Goal: Task Accomplishment & Management: Complete application form

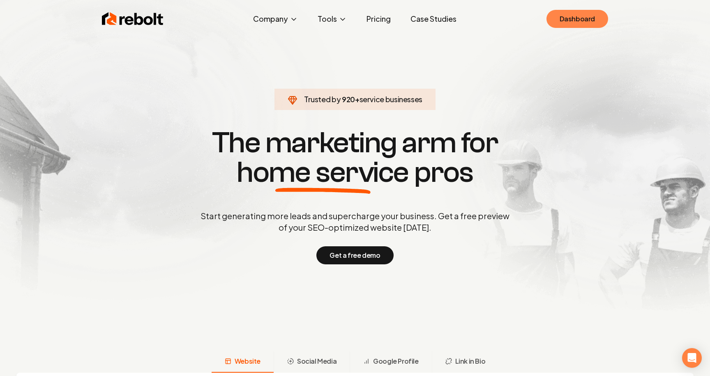
click at [601, 25] on link "Dashboard" at bounding box center [578, 19] width 62 height 18
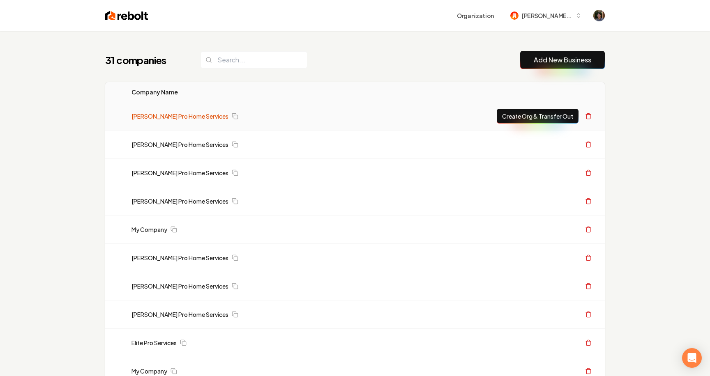
click at [174, 118] on link "[PERSON_NAME] Pro Home Services" at bounding box center [180, 116] width 97 height 8
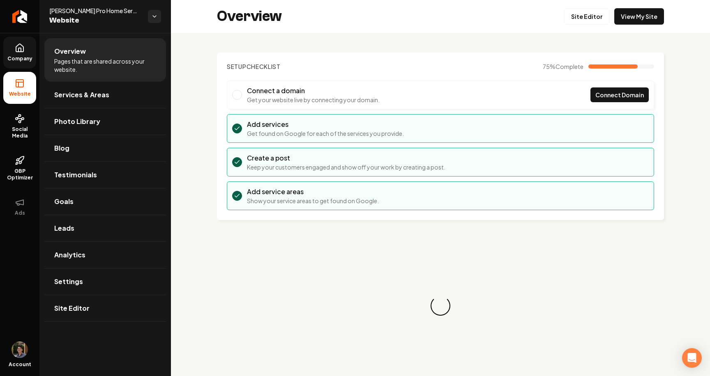
click at [20, 63] on link "Company" at bounding box center [19, 53] width 33 height 32
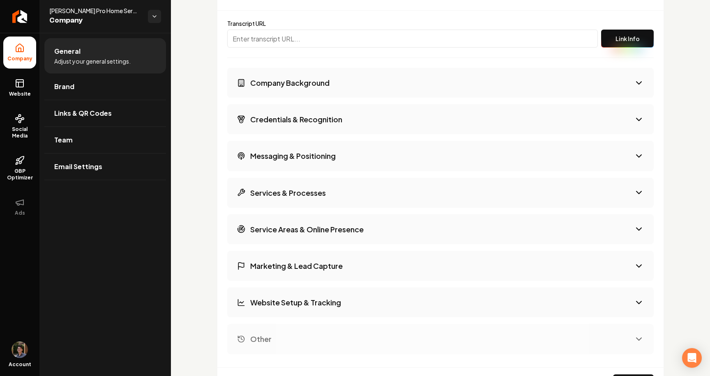
scroll to position [1163, 0]
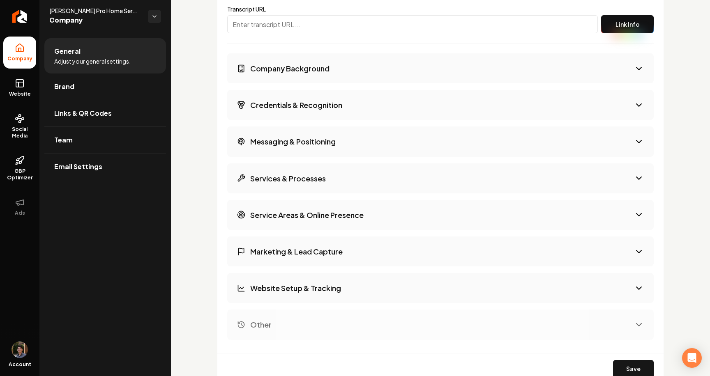
click at [301, 81] on button "Company Background" at bounding box center [440, 68] width 427 height 30
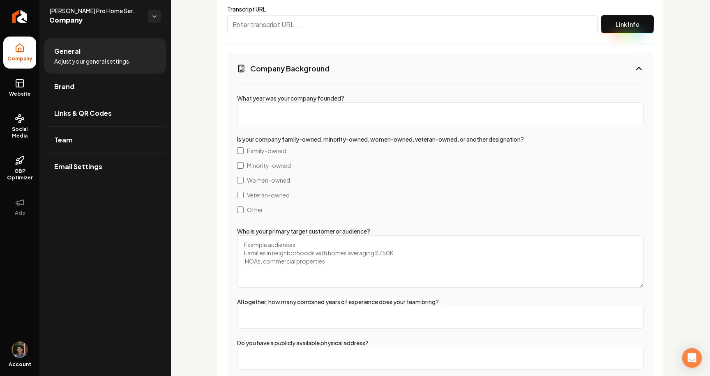
click at [301, 81] on button "Company Background" at bounding box center [440, 68] width 427 height 30
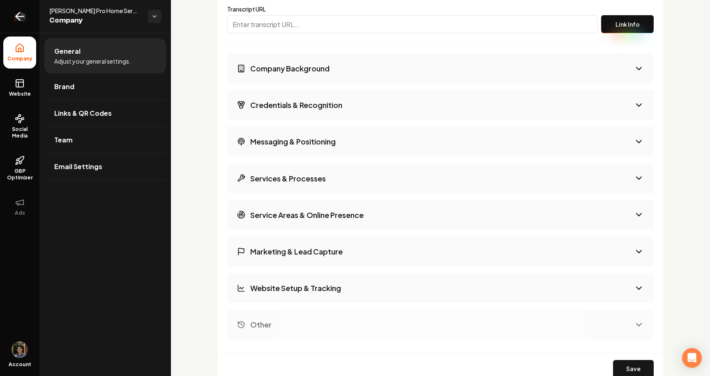
click at [22, 17] on icon "Return to dashboard" at bounding box center [19, 16] width 13 height 13
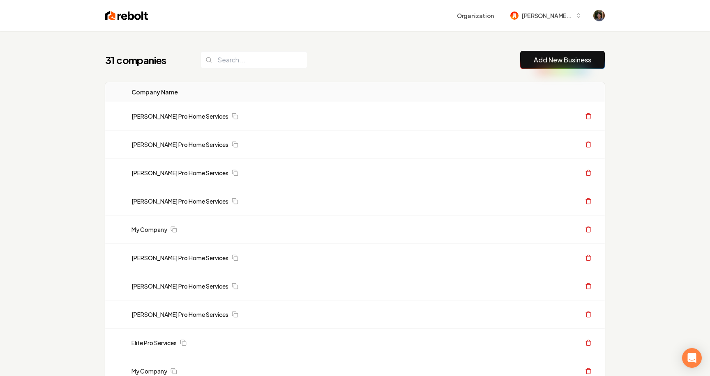
click at [543, 55] on link "Add New Business" at bounding box center [563, 60] width 58 height 10
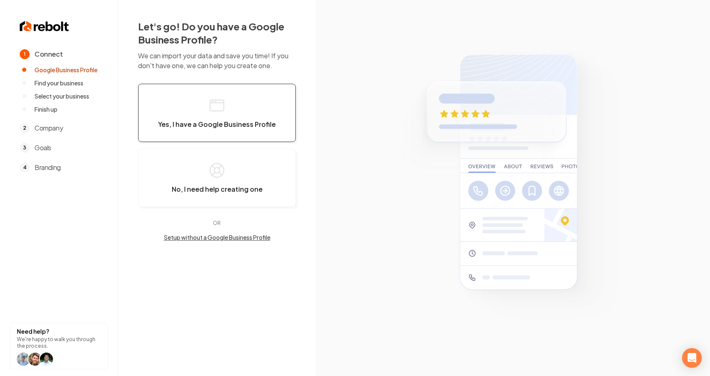
click at [240, 128] on span "Yes, I have a Google Business Profile" at bounding box center [217, 124] width 118 height 8
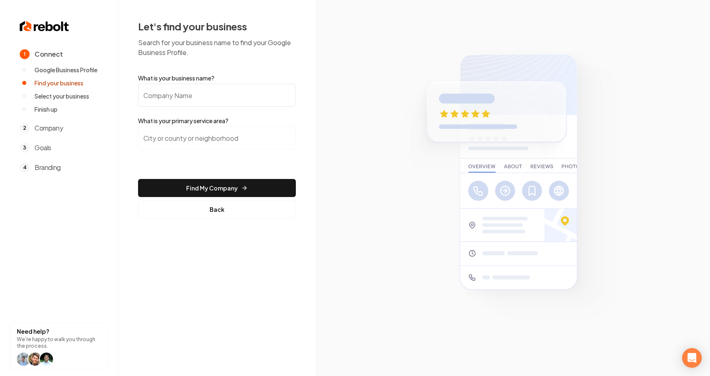
click at [241, 99] on input "What is your business name?" at bounding box center [217, 95] width 158 height 23
click at [219, 91] on input "What is your business name?" at bounding box center [217, 95] width 158 height 23
click at [210, 55] on p "Search for your business name to find your Google Business Profile." at bounding box center [217, 48] width 158 height 20
click at [218, 214] on button "Back" at bounding box center [217, 210] width 158 height 18
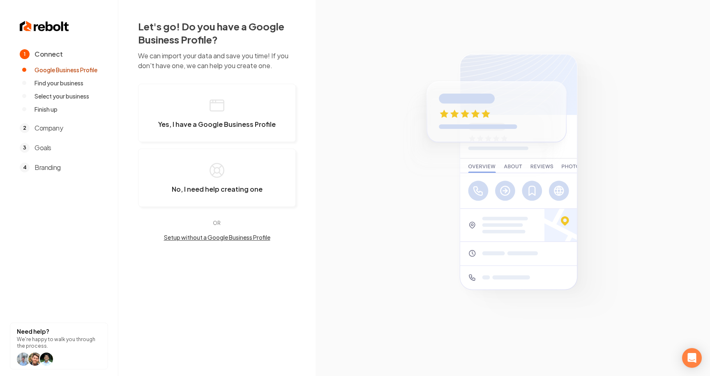
click at [231, 239] on button "Setup without a Google Business Profile" at bounding box center [217, 237] width 158 height 8
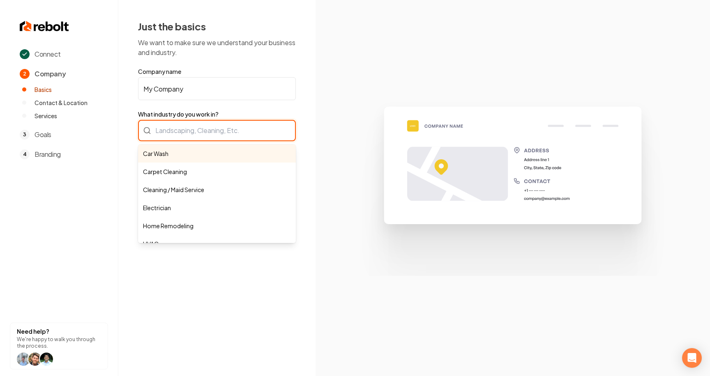
click at [218, 129] on div "Car Wash Carpet Cleaning Cleaning / Maid Service Electrician Home Remodeling HV…" at bounding box center [217, 130] width 158 height 21
type input "Car Wash"
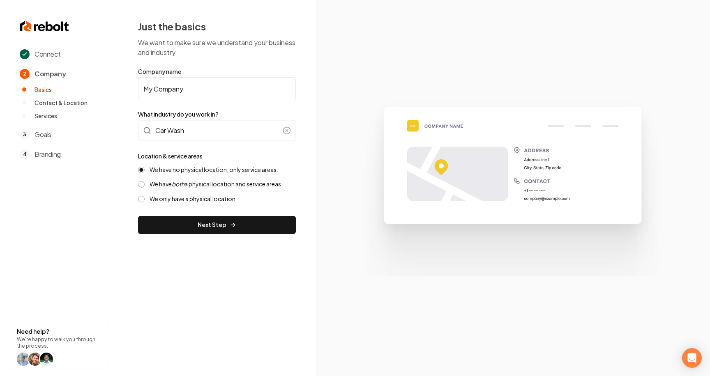
drag, startPoint x: 205, startPoint y: 86, endPoint x: 106, endPoint y: 86, distance: 99.0
click at [106, 86] on div "Connect 2 Company Basics Contact & Location Services 3 Goals 4 Branding Need he…" at bounding box center [355, 188] width 710 height 376
type input "Mitchs Car Wash"
click at [236, 224] on button "Next Step" at bounding box center [217, 225] width 158 height 18
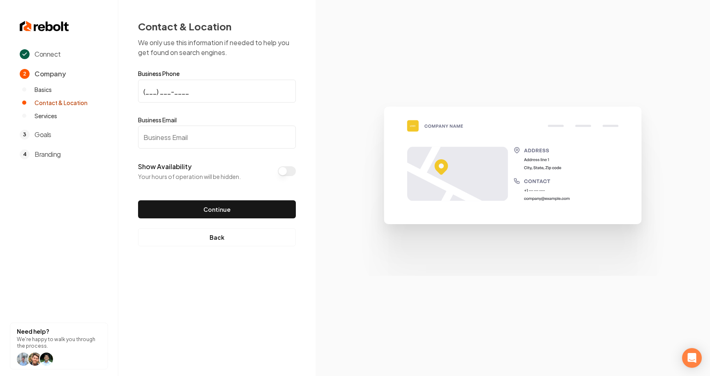
click at [200, 89] on input "(___) ___-____" at bounding box center [217, 91] width 158 height 23
type input "[PHONE_NUMBER]"
click at [195, 134] on input "Business Email" at bounding box center [217, 137] width 158 height 23
type input "[PERSON_NAME][EMAIL_ADDRESS][DOMAIN_NAME]"
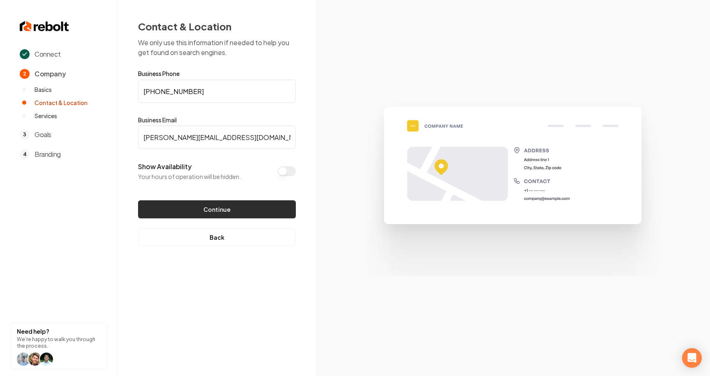
click at [206, 208] on button "Continue" at bounding box center [217, 210] width 158 height 18
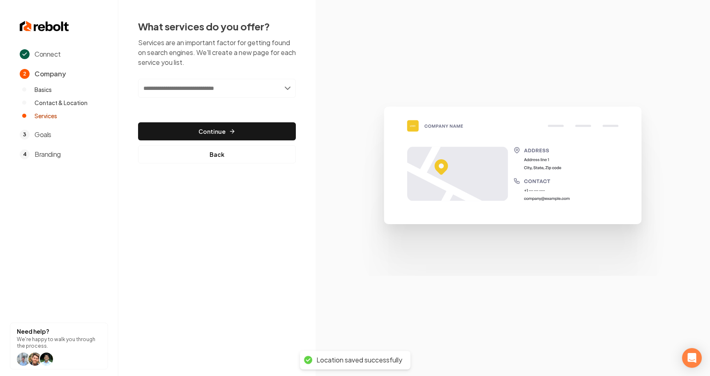
click at [216, 83] on input "text" at bounding box center [217, 88] width 158 height 19
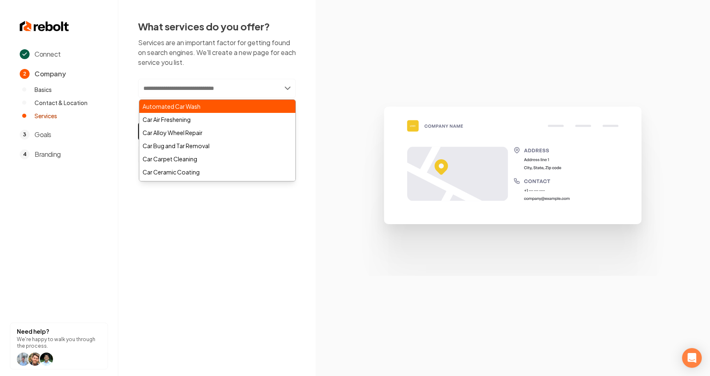
click at [194, 107] on div "Automated Car Wash" at bounding box center [217, 106] width 156 height 13
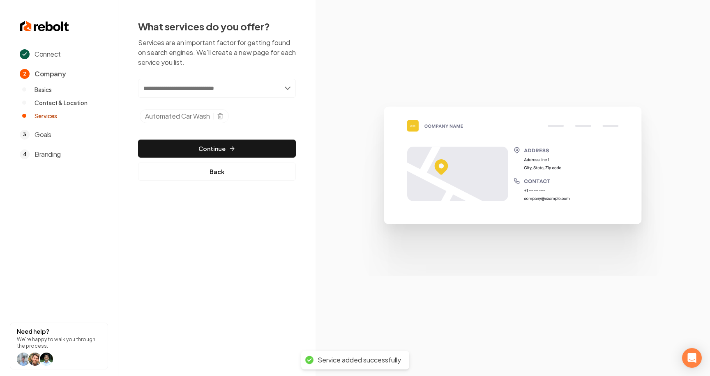
click at [188, 92] on input "text" at bounding box center [217, 88] width 158 height 19
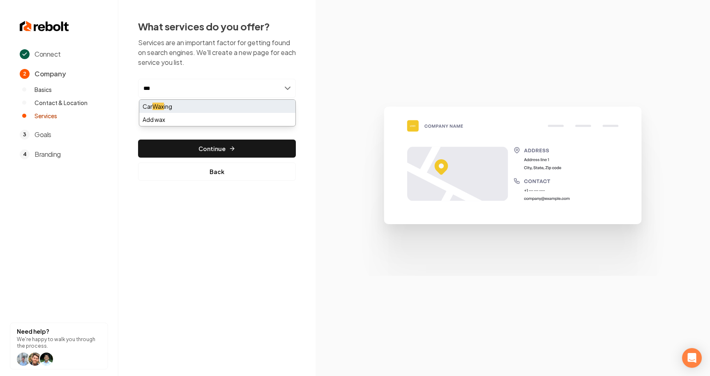
type input "***"
click at [188, 105] on div "Car Wax ing" at bounding box center [217, 106] width 156 height 13
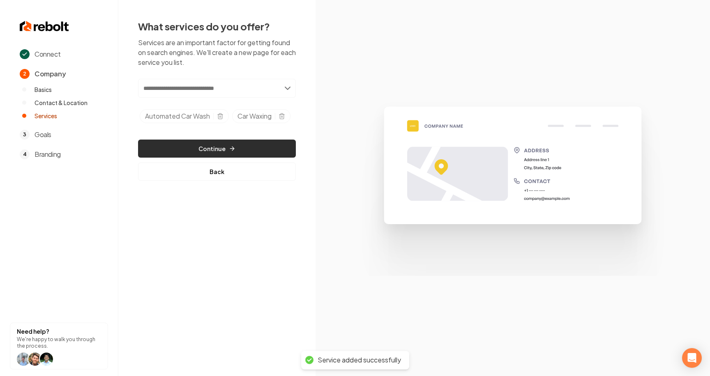
click at [235, 149] on button "Continue" at bounding box center [217, 149] width 158 height 18
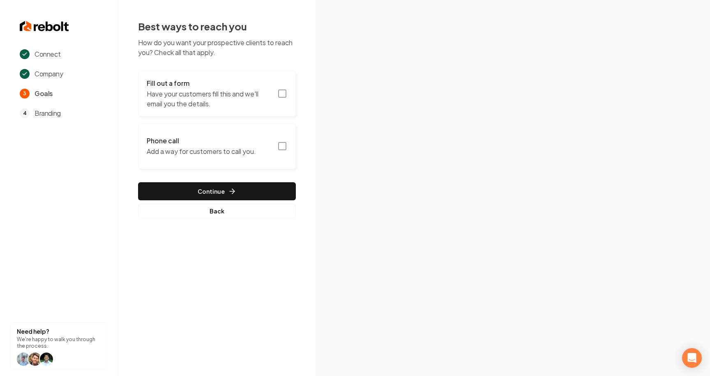
click at [253, 136] on h3 "Phone call" at bounding box center [201, 141] width 109 height 10
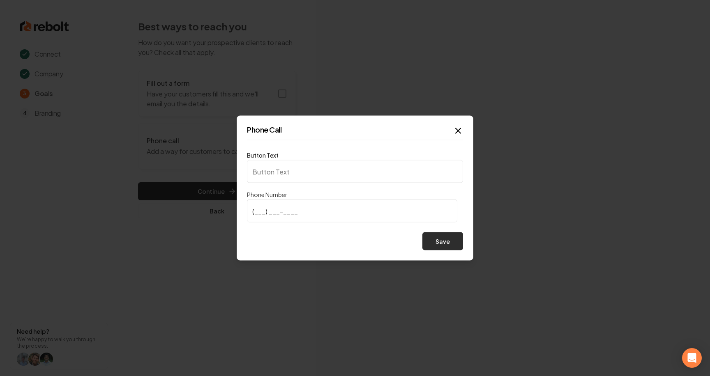
type input "Call us"
type input "[PHONE_NUMBER]"
click at [438, 242] on button "Save" at bounding box center [442, 242] width 41 height 18
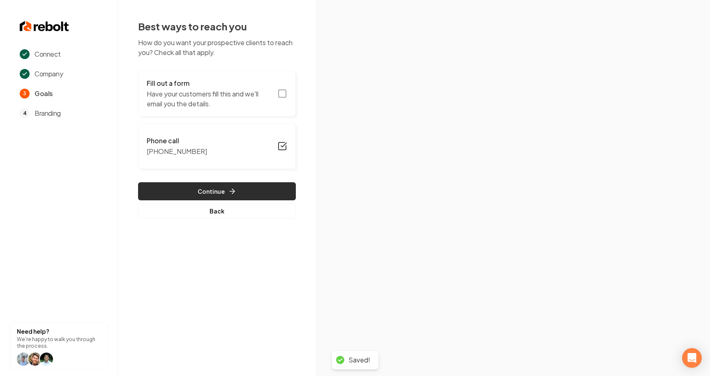
click at [223, 191] on button "Continue" at bounding box center [217, 191] width 158 height 18
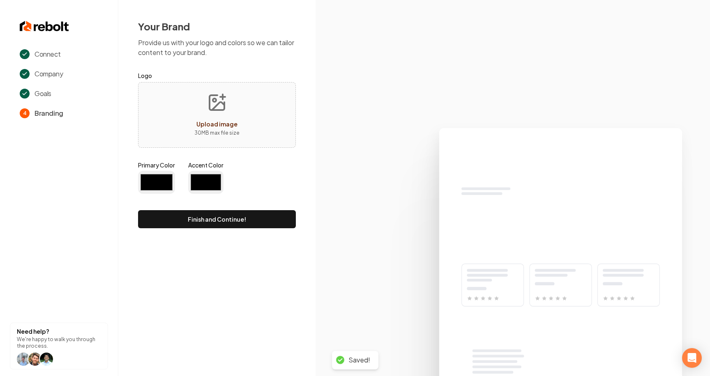
type input "#194d33"
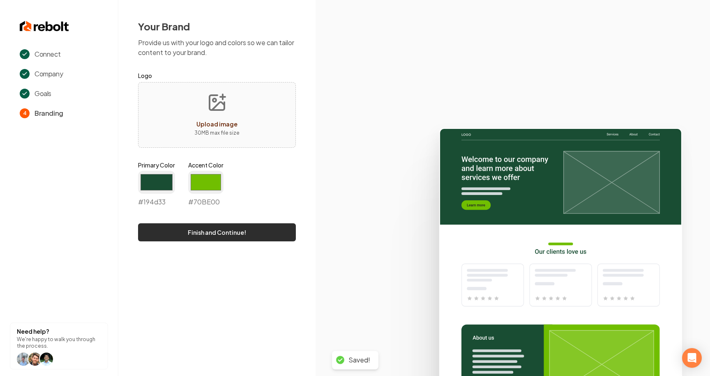
click at [223, 234] on button "Finish and Continue!" at bounding box center [217, 233] width 158 height 18
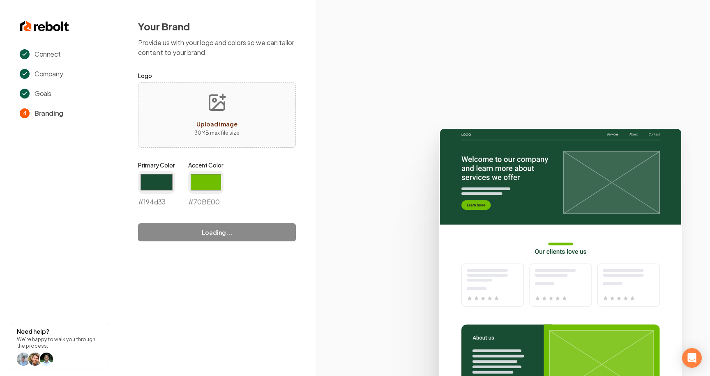
type input "#70be00"
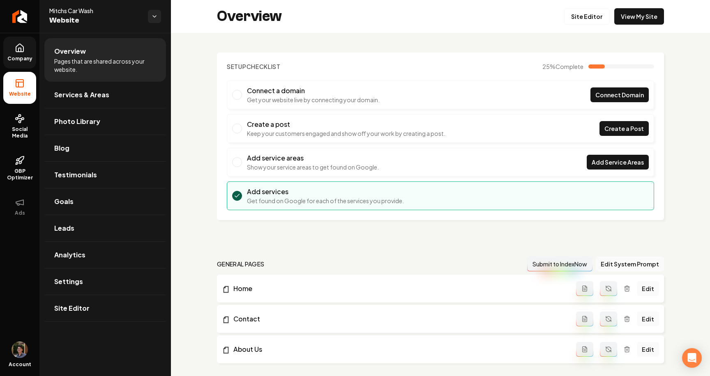
click at [17, 47] on icon at bounding box center [20, 48] width 10 height 10
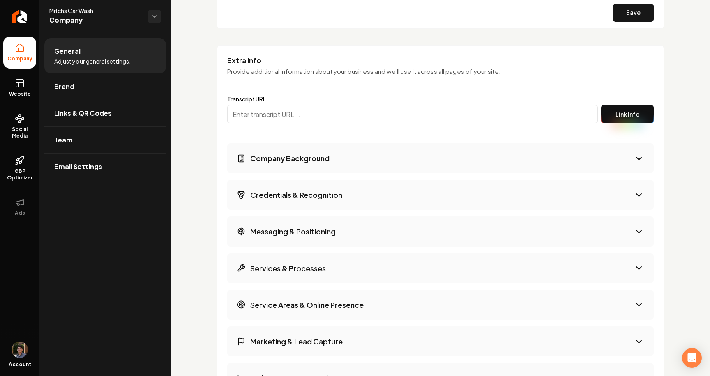
scroll to position [1104, 0]
click at [341, 155] on button "Company Background" at bounding box center [440, 158] width 427 height 30
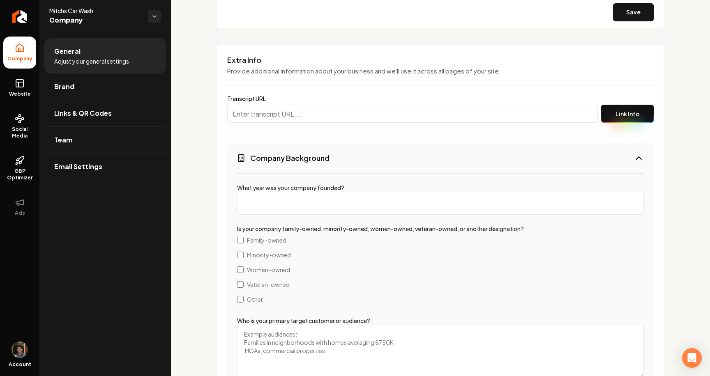
click at [341, 155] on button "Company Background" at bounding box center [440, 158] width 427 height 30
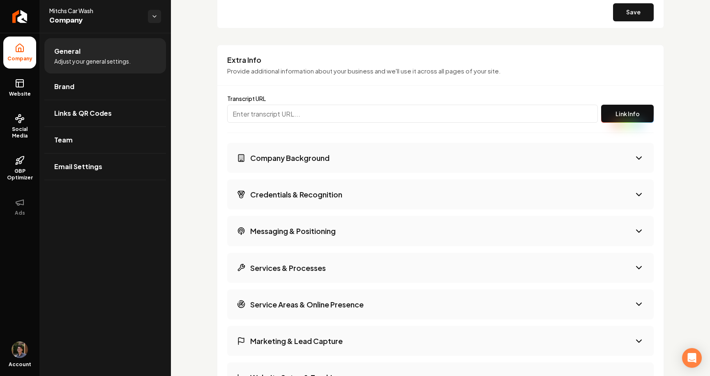
scroll to position [1158, 0]
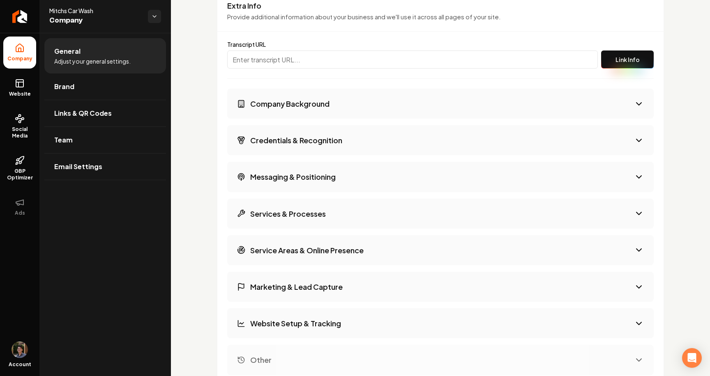
click at [336, 138] on h3 "Credentials & Recognition" at bounding box center [296, 140] width 92 height 10
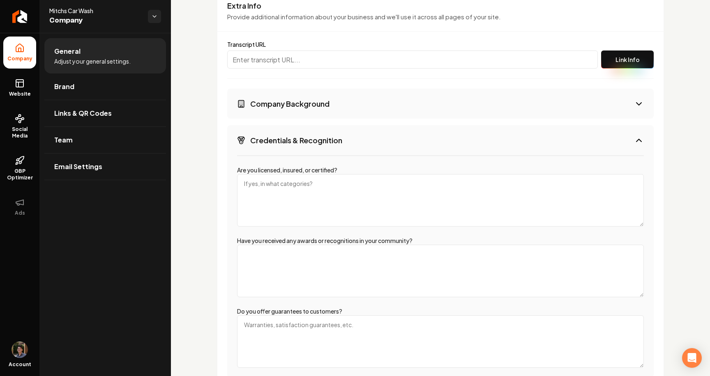
click at [336, 138] on h3 "Credentials & Recognition" at bounding box center [296, 140] width 92 height 10
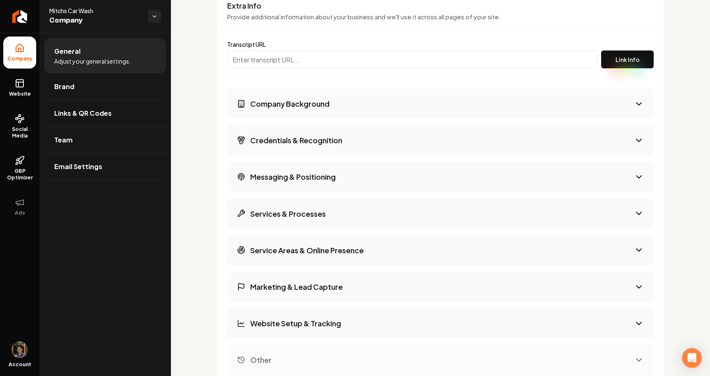
click at [344, 60] on input "Main content area" at bounding box center [412, 60] width 371 height 18
paste input "[URL][PERSON_NAME]"
type input "[URL][PERSON_NAME]"
click at [621, 58] on button "Link Info" at bounding box center [627, 60] width 53 height 18
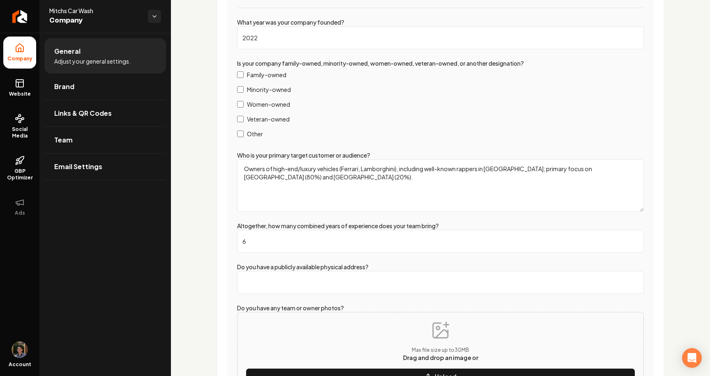
scroll to position [1183, 0]
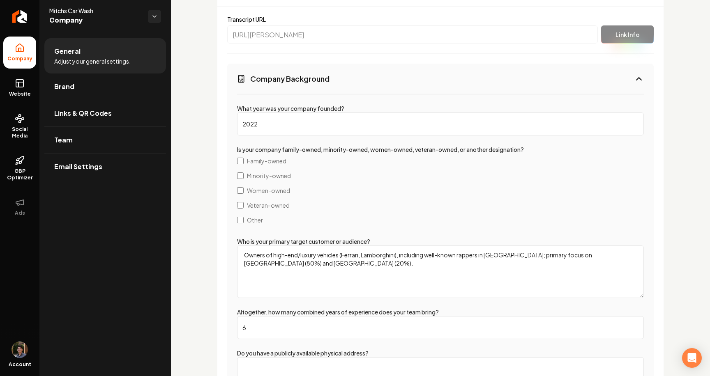
click at [431, 86] on button "Company Background" at bounding box center [440, 79] width 427 height 30
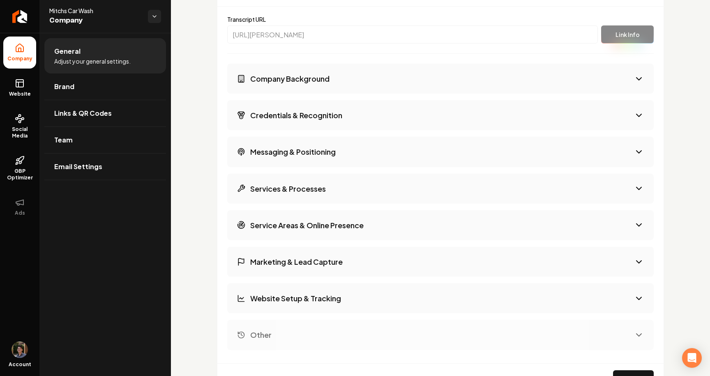
click at [408, 118] on button "Credentials & Recognition" at bounding box center [440, 115] width 427 height 30
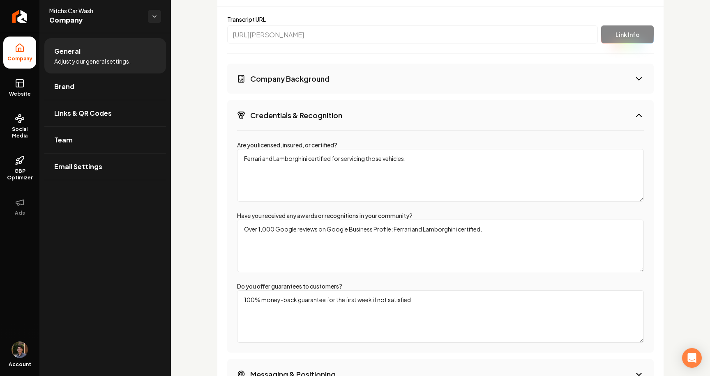
drag, startPoint x: 246, startPoint y: 230, endPoint x: 343, endPoint y: 230, distance: 97.0
click at [343, 230] on textarea "Over 1,000 Google reviews on Google Business Profile; Ferrari and Lamborghini c…" at bounding box center [440, 246] width 407 height 53
click at [376, 231] on textarea "Over 1,000 Google reviews on Google Business Profile; Ferrari and Lamborghini c…" at bounding box center [440, 246] width 407 height 53
drag, startPoint x: 411, startPoint y: 159, endPoint x: 196, endPoint y: 157, distance: 215.4
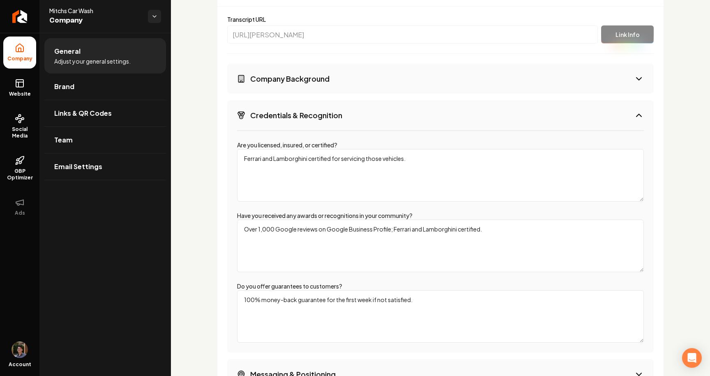
click at [332, 121] on button "Credentials & Recognition" at bounding box center [440, 115] width 427 height 30
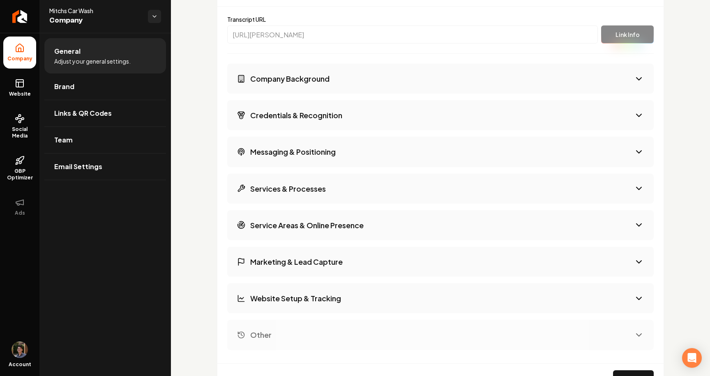
click at [334, 192] on button "Services & Processes" at bounding box center [440, 189] width 427 height 30
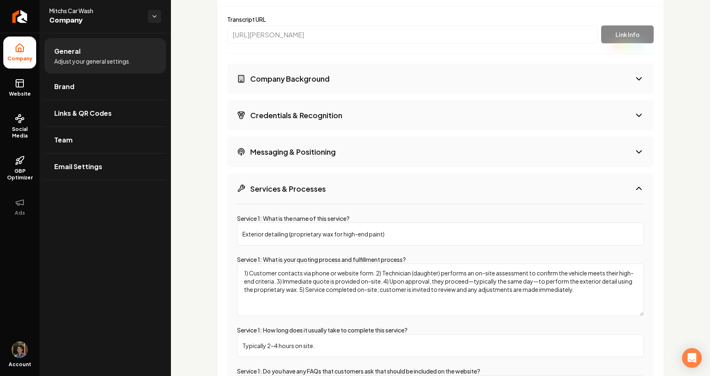
click at [334, 192] on button "Services & Processes" at bounding box center [440, 189] width 427 height 30
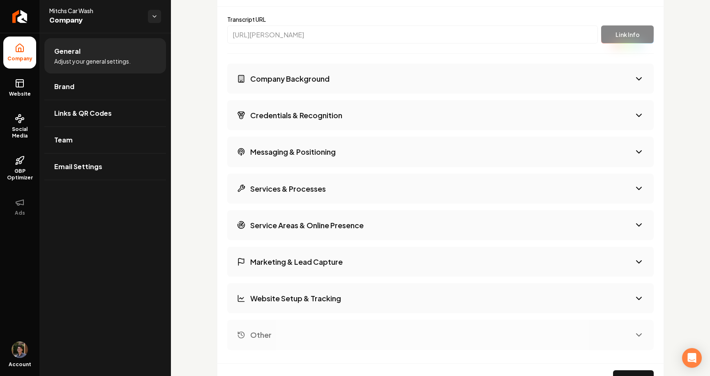
click at [334, 192] on button "Services & Processes" at bounding box center [440, 189] width 427 height 30
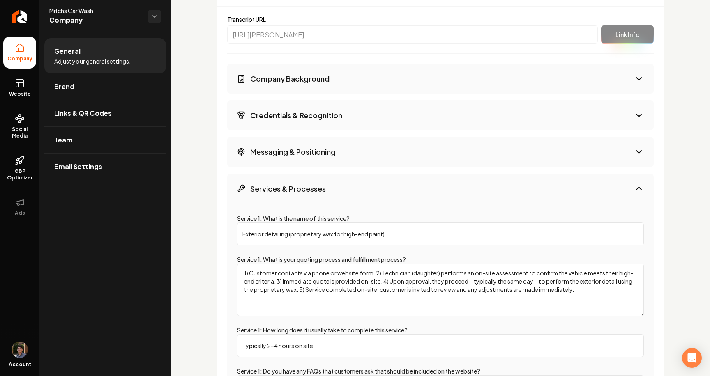
scroll to position [1203, 0]
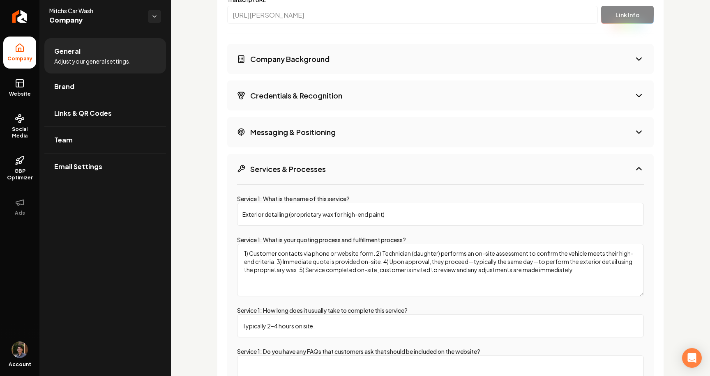
click at [342, 177] on button "Services & Processes" at bounding box center [440, 169] width 427 height 30
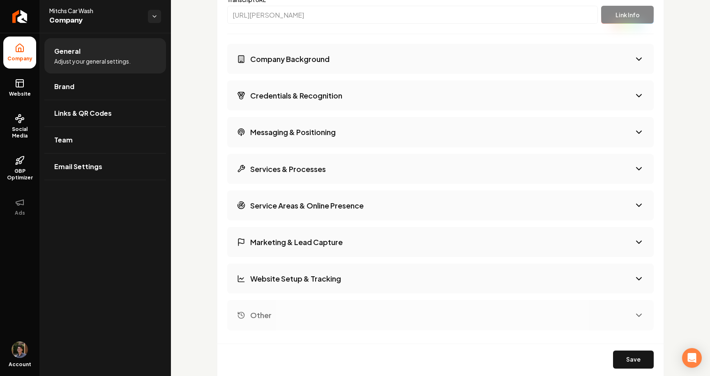
scroll to position [1245, 0]
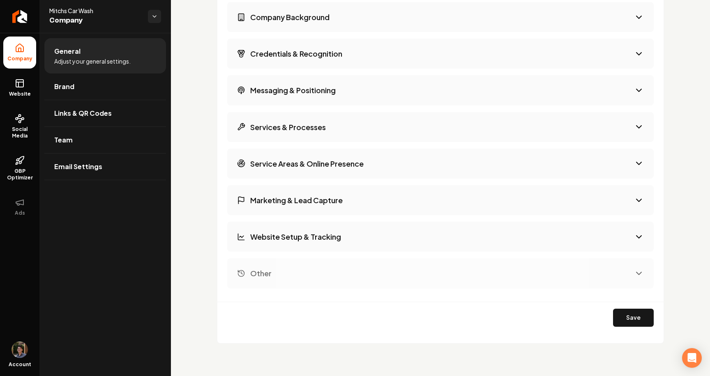
click at [327, 240] on h3 "Website Setup & Tracking" at bounding box center [295, 237] width 91 height 10
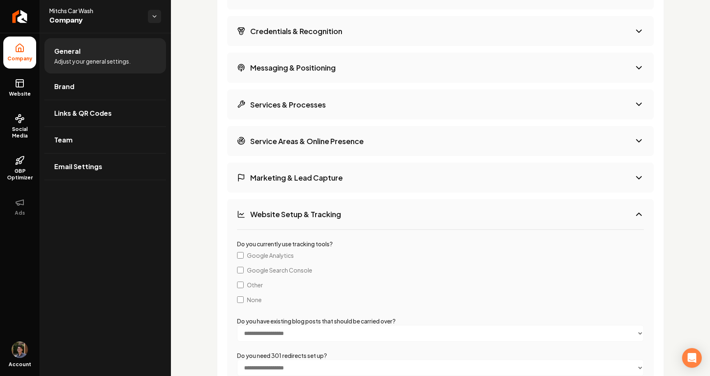
click at [337, 219] on button "Website Setup & Tracking" at bounding box center [440, 214] width 427 height 30
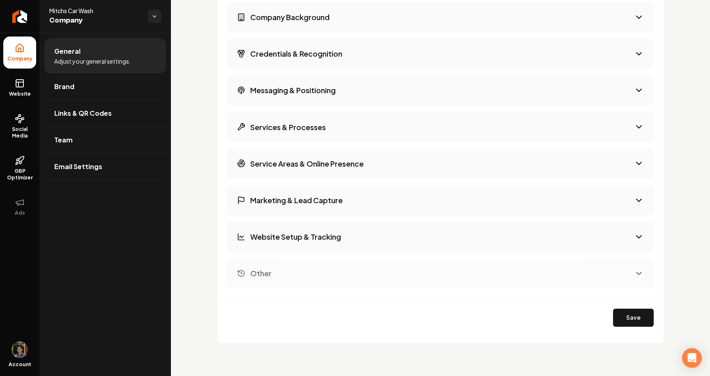
click at [342, 205] on h3 "Marketing & Lead Capture" at bounding box center [296, 200] width 92 height 10
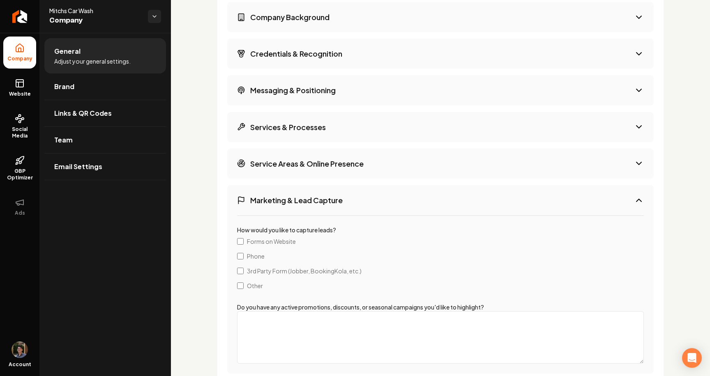
click at [342, 205] on h3 "Marketing & Lead Capture" at bounding box center [296, 200] width 92 height 10
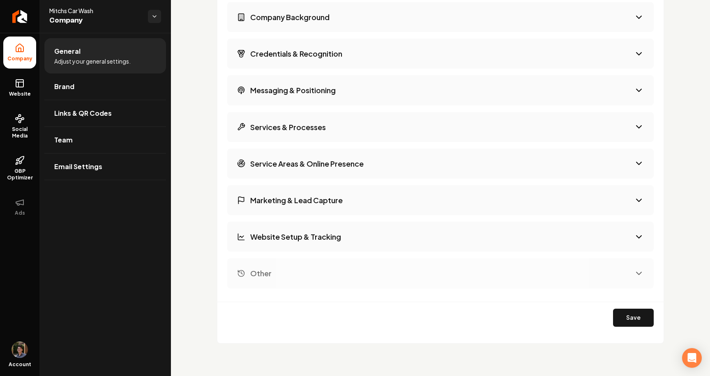
click at [342, 205] on h3 "Marketing & Lead Capture" at bounding box center [296, 200] width 92 height 10
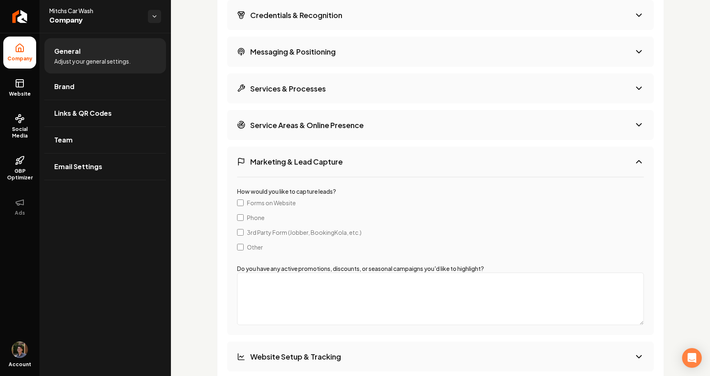
scroll to position [1284, 0]
click at [323, 164] on h3 "Marketing & Lead Capture" at bounding box center [296, 161] width 92 height 10
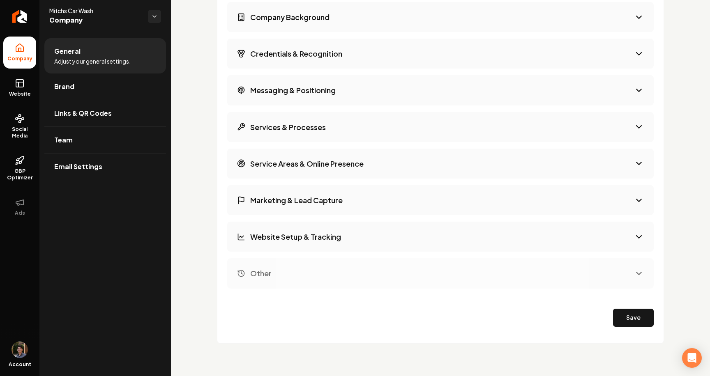
click at [344, 52] on button "Credentials & Recognition" at bounding box center [440, 54] width 427 height 30
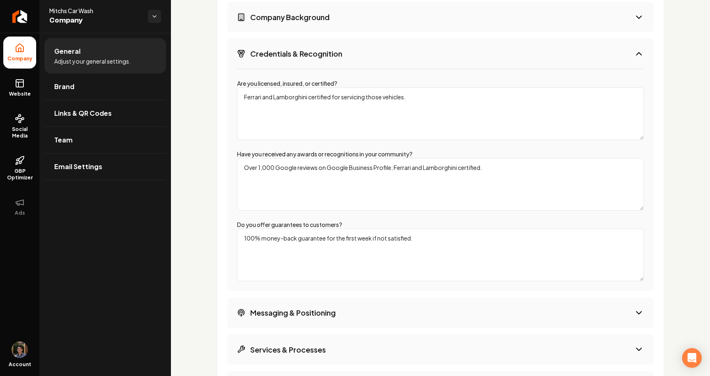
click at [347, 106] on textarea "Ferrari and Lamborghini certified for servicing those vehicles." at bounding box center [440, 114] width 407 height 53
click at [359, 51] on button "Credentials & Recognition" at bounding box center [440, 54] width 427 height 30
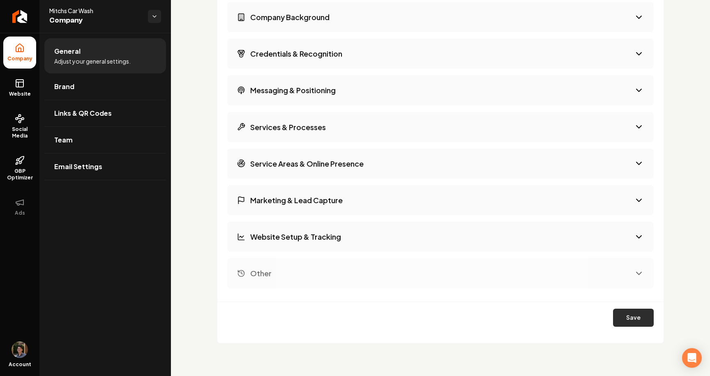
click at [635, 316] on button "Save" at bounding box center [633, 318] width 41 height 18
click at [24, 78] on link "Website" at bounding box center [19, 88] width 33 height 32
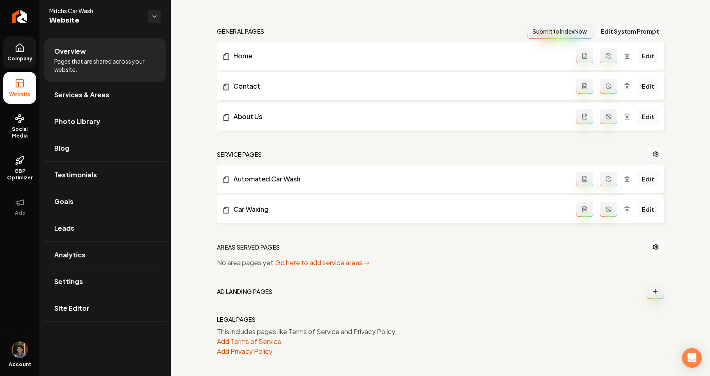
scroll to position [196, 0]
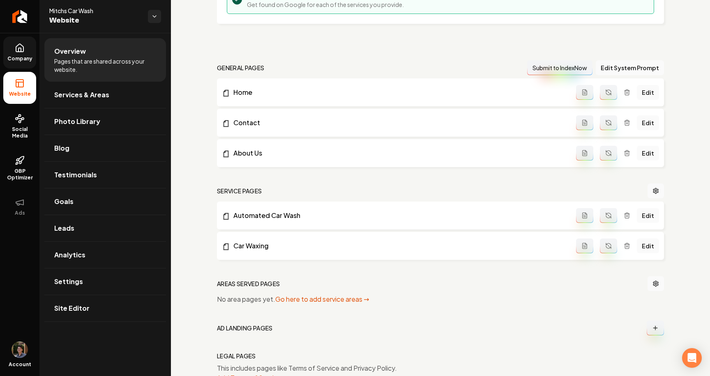
click at [610, 93] on icon "Main content area" at bounding box center [608, 92] width 7 height 7
click at [609, 120] on icon "Main content area" at bounding box center [608, 123] width 7 height 7
click at [610, 152] on icon "Main content area" at bounding box center [608, 153] width 7 height 7
click at [609, 240] on button "Main content area" at bounding box center [608, 246] width 17 height 15
click at [301, 49] on div "Setup Checklist 25 % Complete Connect a domain Get your website live by connect…" at bounding box center [440, 124] width 539 height 577
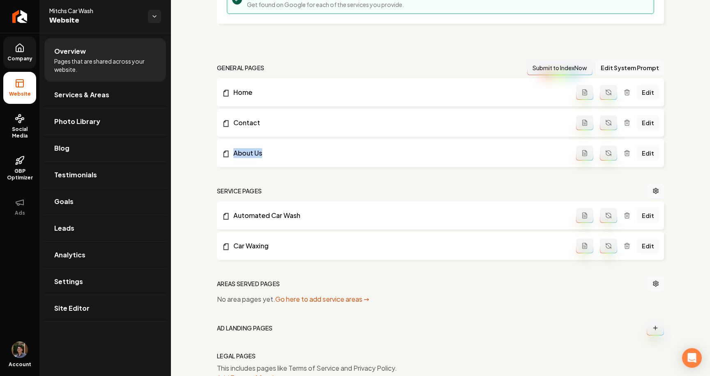
scroll to position [233, 0]
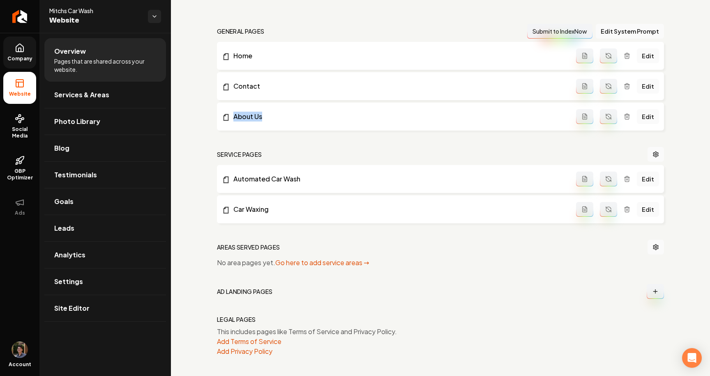
click at [17, 48] on icon at bounding box center [20, 48] width 10 height 10
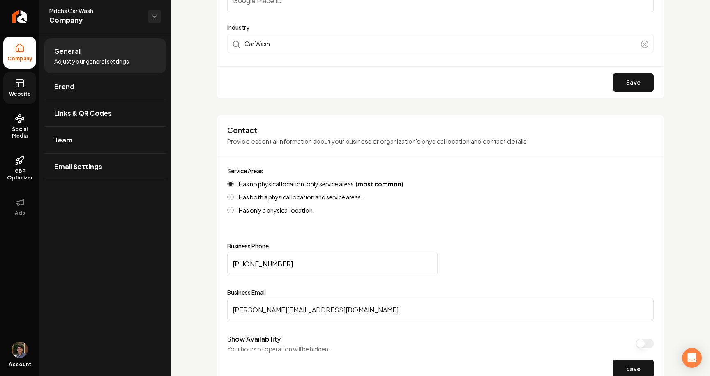
click at [20, 94] on span "Website" at bounding box center [20, 94] width 28 height 7
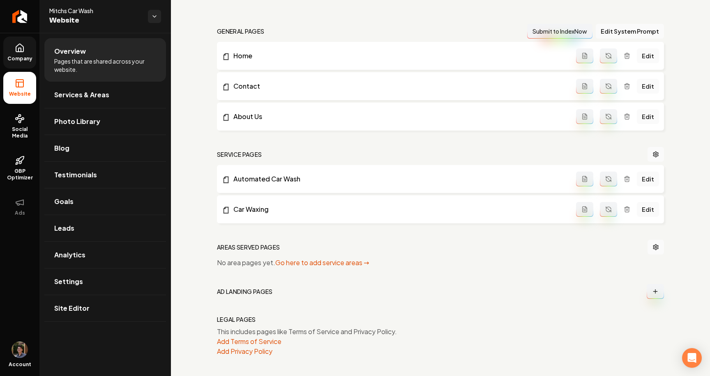
click at [18, 58] on span "Company" at bounding box center [20, 58] width 32 height 7
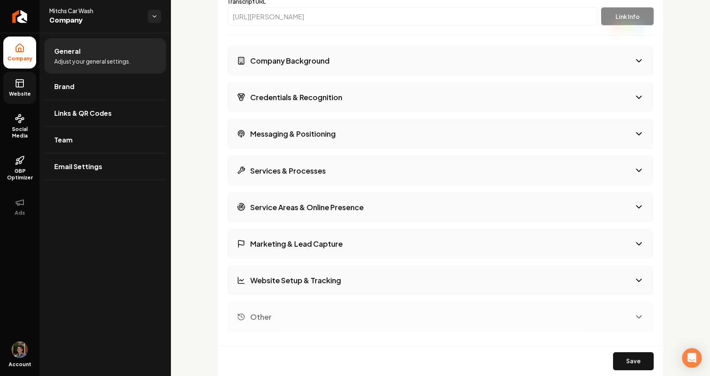
scroll to position [887, 0]
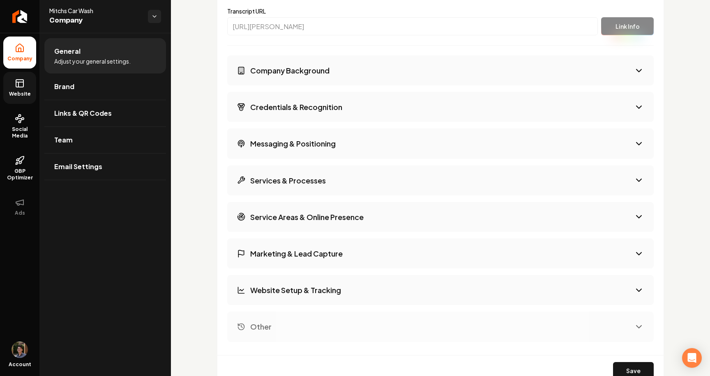
click at [323, 76] on button "Company Background" at bounding box center [440, 70] width 427 height 30
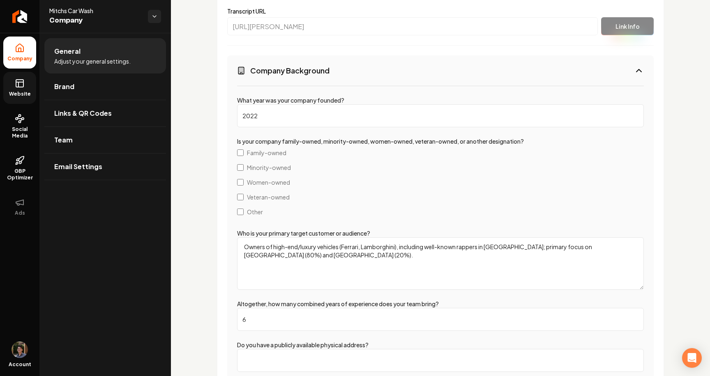
click at [329, 255] on textarea "Owners of high-end/luxury vehicles (Ferrari, Lamborghini), including well-known…" at bounding box center [440, 264] width 407 height 53
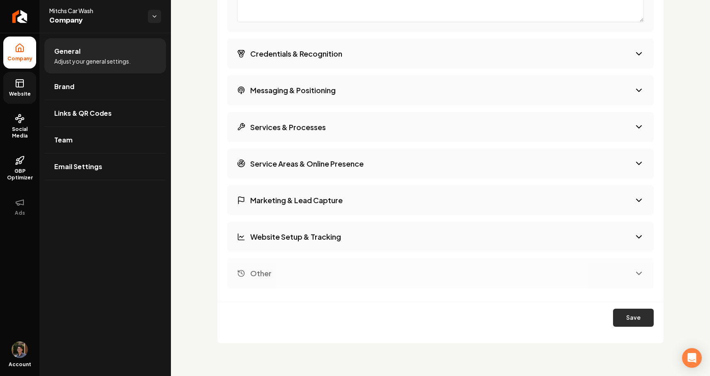
type textarea "Owners of high-end/luxury vehicles (Ferrari, Lamborghini), including well-known…"
click at [639, 320] on button "Save" at bounding box center [633, 318] width 41 height 18
click at [462, 281] on button "Other" at bounding box center [440, 273] width 427 height 30
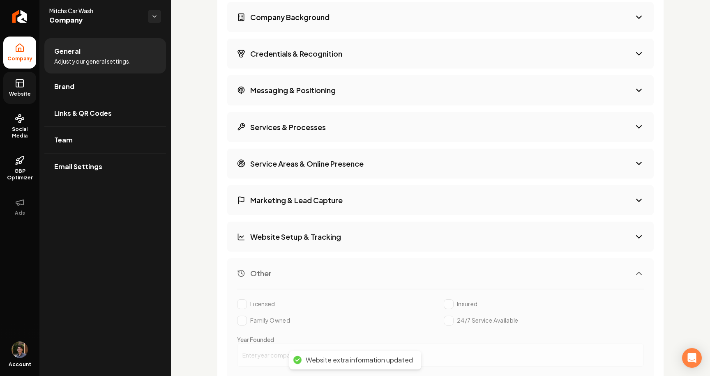
click at [456, 280] on button "Other" at bounding box center [440, 273] width 427 height 30
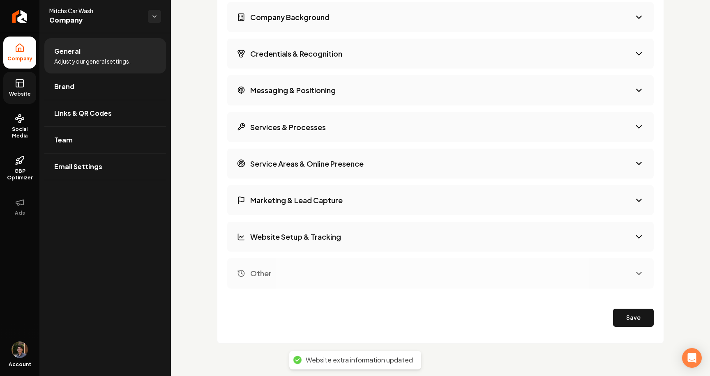
click at [456, 280] on button "Other" at bounding box center [440, 273] width 427 height 30
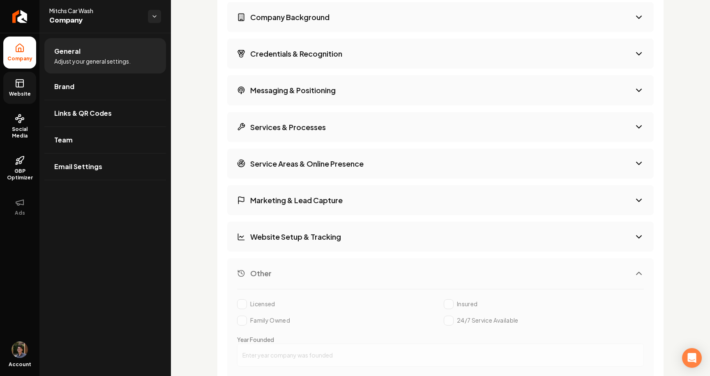
click at [456, 280] on button "Other" at bounding box center [440, 273] width 427 height 30
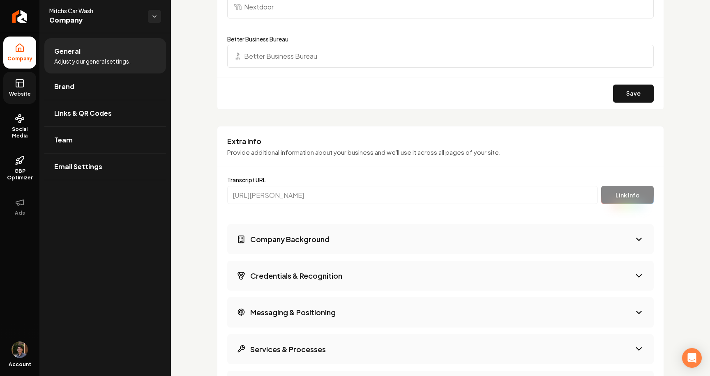
scroll to position [1004, 0]
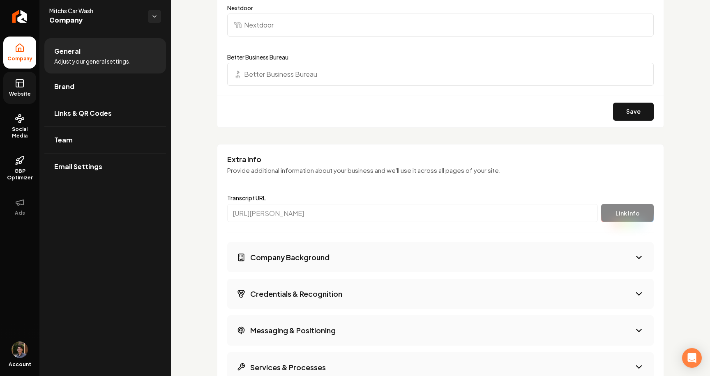
click at [438, 254] on button "Company Background" at bounding box center [440, 257] width 427 height 30
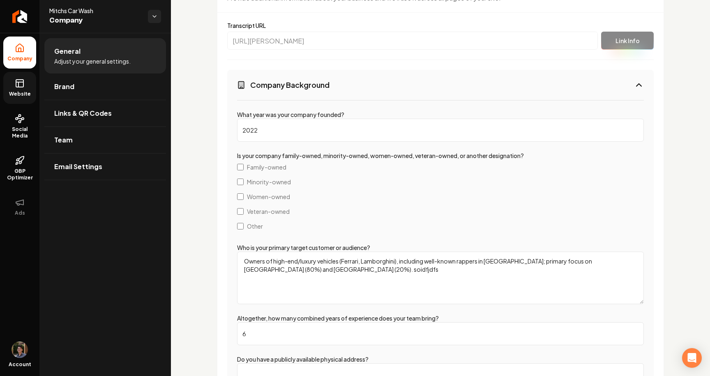
scroll to position [1179, 0]
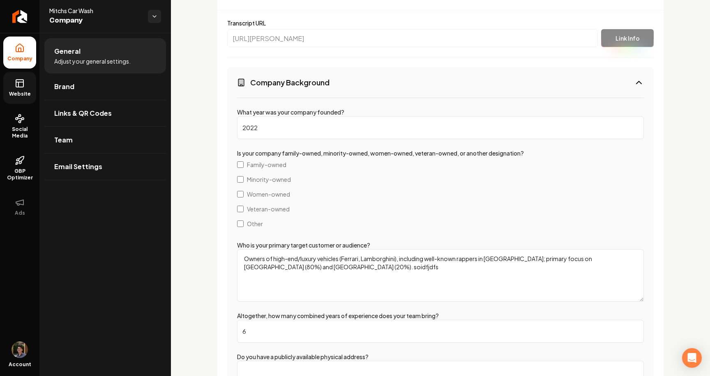
click at [388, 88] on button "Company Background" at bounding box center [440, 82] width 427 height 30
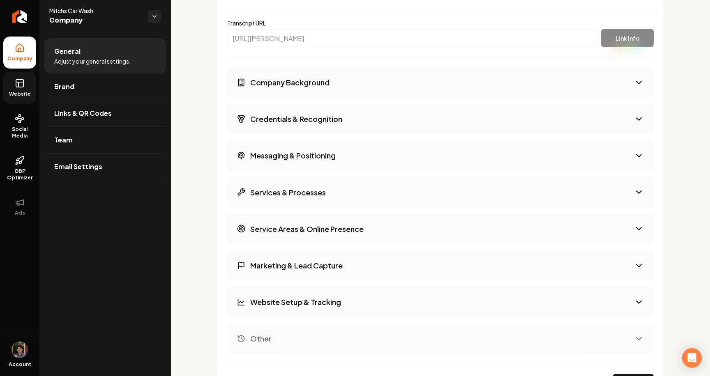
click at [314, 224] on h3 "Service Areas & Online Presence" at bounding box center [306, 229] width 113 height 10
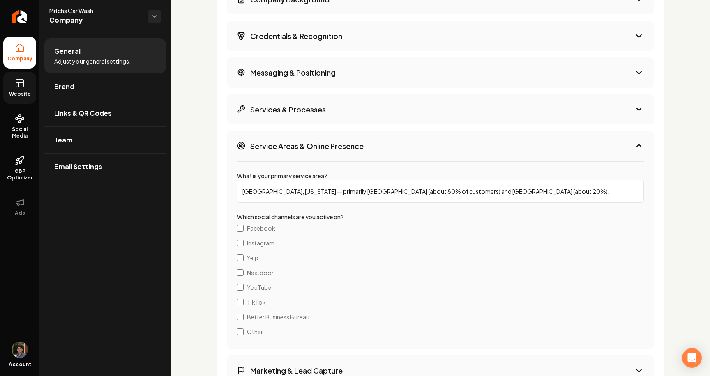
scroll to position [1263, 0]
click at [341, 141] on h3 "Service Areas & Online Presence" at bounding box center [306, 146] width 113 height 10
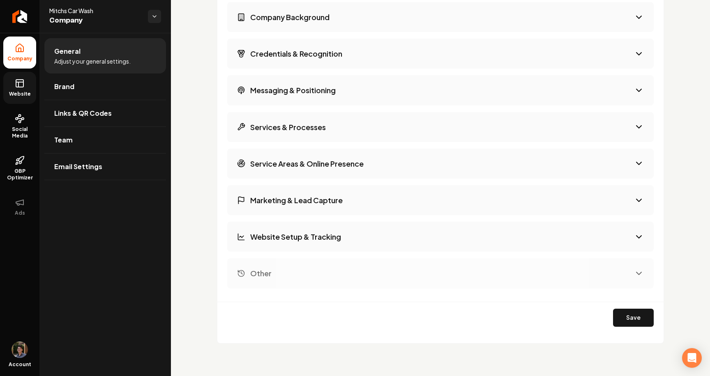
click at [314, 221] on div "Company Background Credentials & Recognition Messaging & Positioning Services &…" at bounding box center [440, 145] width 427 height 287
click at [304, 232] on h3 "Website Setup & Tracking" at bounding box center [295, 237] width 91 height 10
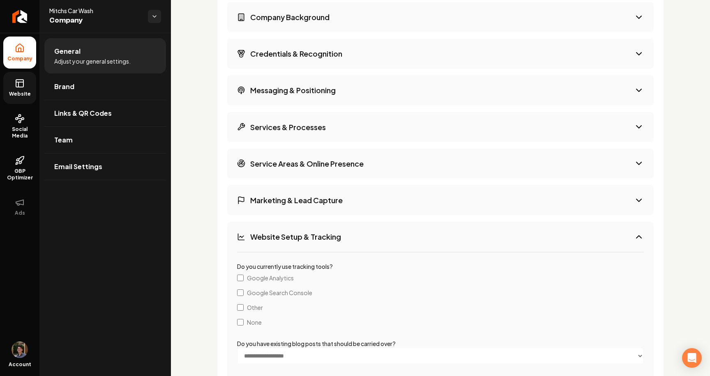
click at [304, 232] on h3 "Website Setup & Tracking" at bounding box center [295, 237] width 91 height 10
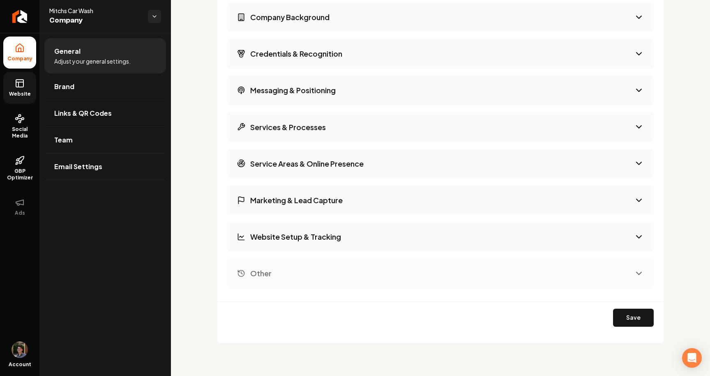
click at [288, 233] on h3 "Website Setup & Tracking" at bounding box center [295, 237] width 91 height 10
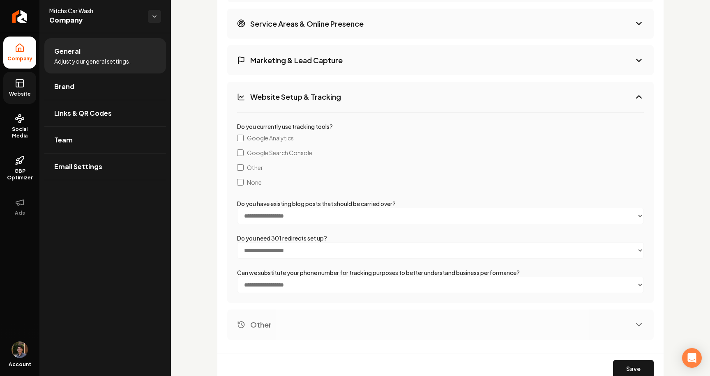
scroll to position [1385, 0]
click at [317, 105] on button "Website Setup & Tracking" at bounding box center [440, 96] width 427 height 30
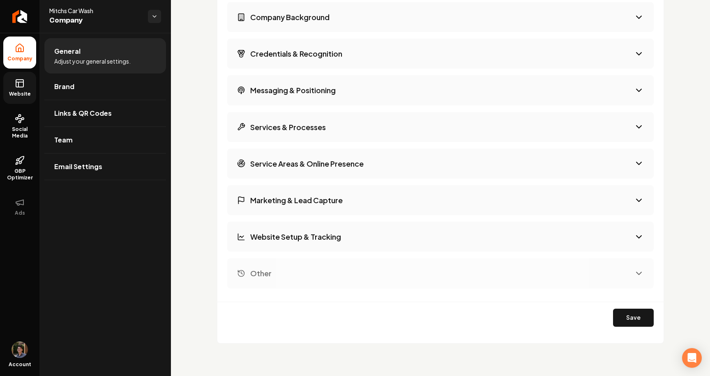
click at [313, 93] on h3 "Messaging & Positioning" at bounding box center [292, 90] width 85 height 10
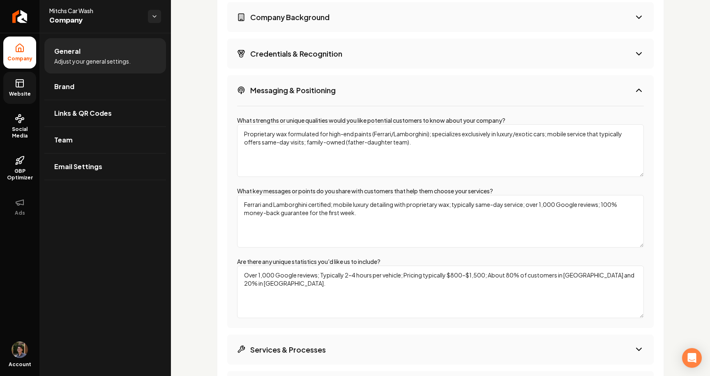
click at [313, 92] on h3 "Messaging & Positioning" at bounding box center [292, 90] width 85 height 10
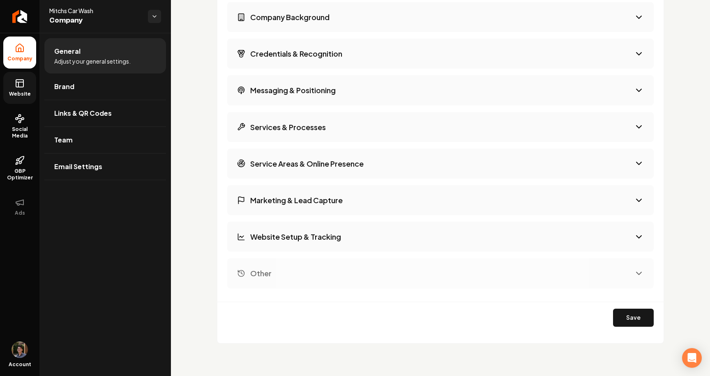
click at [324, 57] on h3 "Credentials & Recognition" at bounding box center [296, 53] width 92 height 10
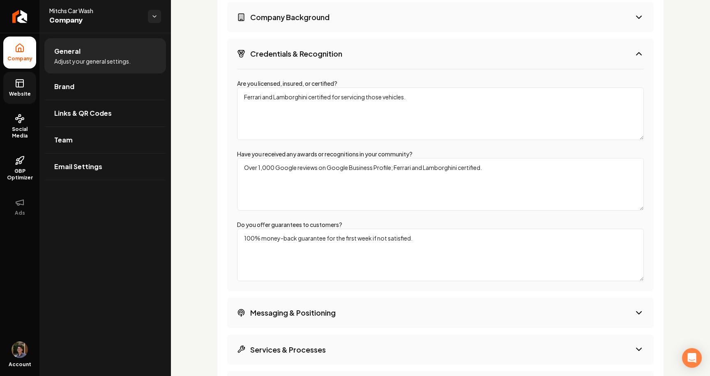
click at [324, 57] on h3 "Credentials & Recognition" at bounding box center [296, 53] width 92 height 10
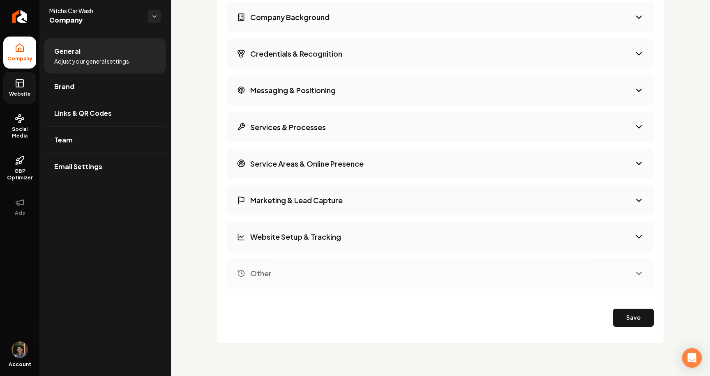
click at [338, 17] on button "Company Background" at bounding box center [440, 17] width 427 height 30
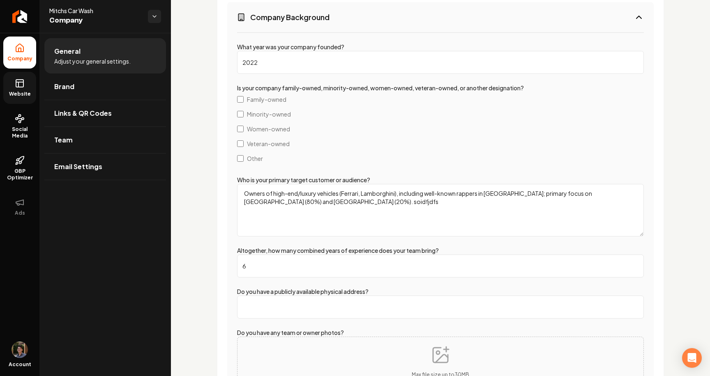
click at [338, 17] on button "Company Background" at bounding box center [440, 17] width 427 height 30
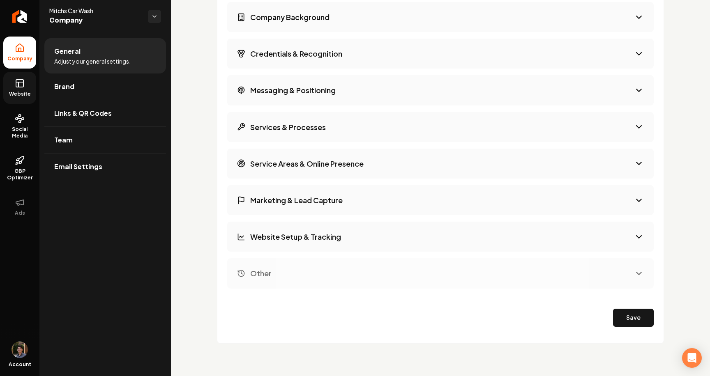
click at [306, 235] on h3 "Website Setup & Tracking" at bounding box center [295, 237] width 91 height 10
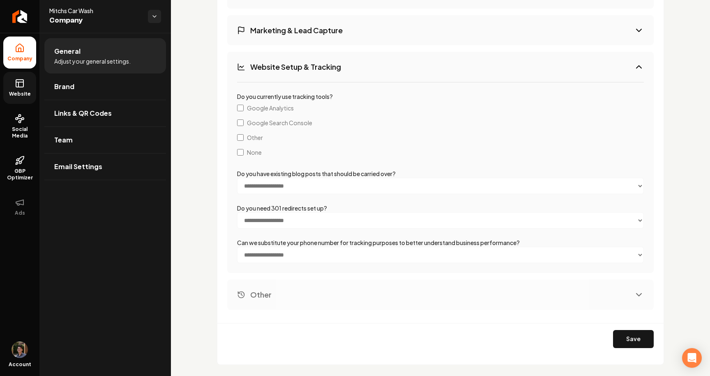
scroll to position [1427, 0]
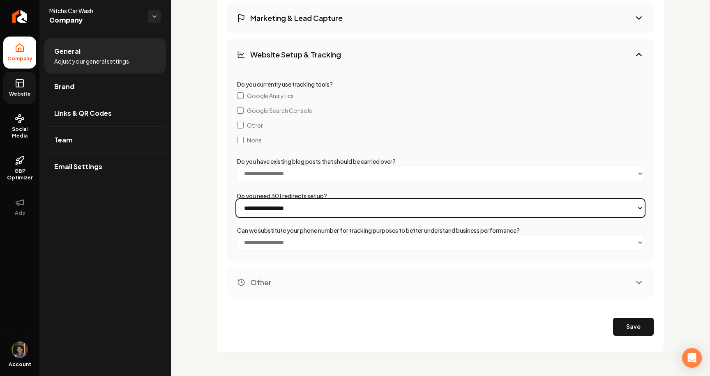
click at [318, 210] on select "**********" at bounding box center [440, 208] width 407 height 16
select select "***"
click at [237, 200] on select "**********" at bounding box center [440, 208] width 407 height 16
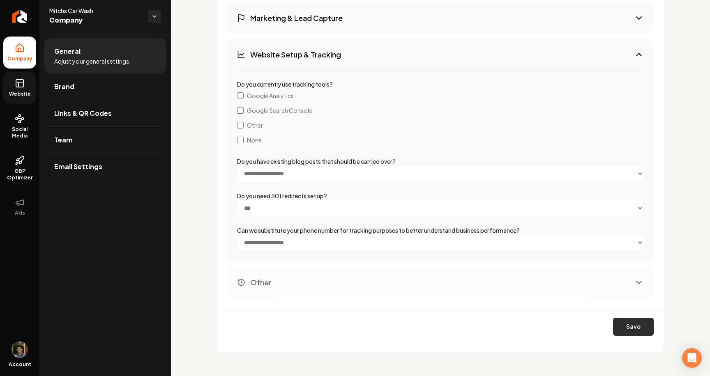
click at [627, 324] on button "Save" at bounding box center [633, 327] width 41 height 18
click at [320, 20] on h3 "Marketing & Lead Capture" at bounding box center [296, 18] width 92 height 10
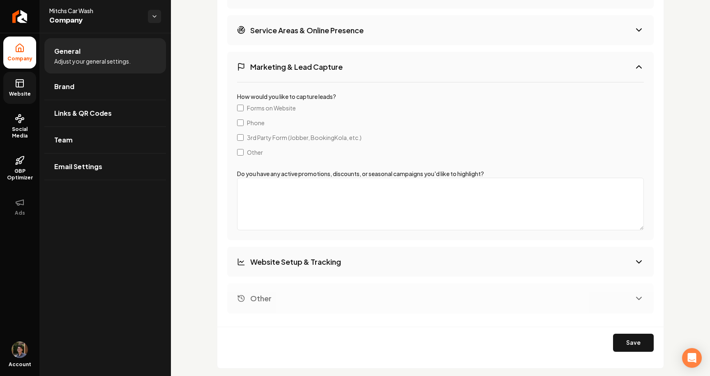
click at [317, 32] on h3 "Service Areas & Online Presence" at bounding box center [306, 30] width 113 height 10
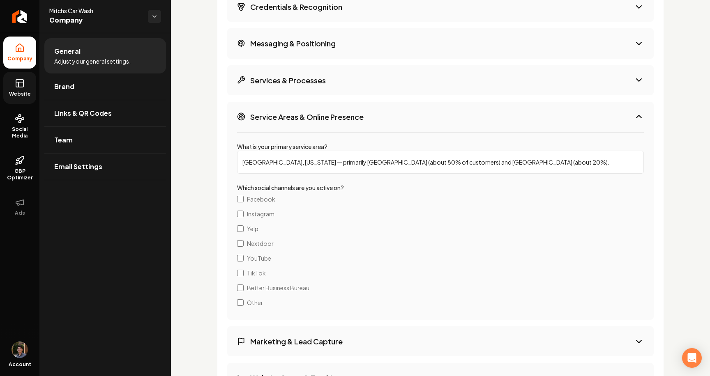
scroll to position [1279, 0]
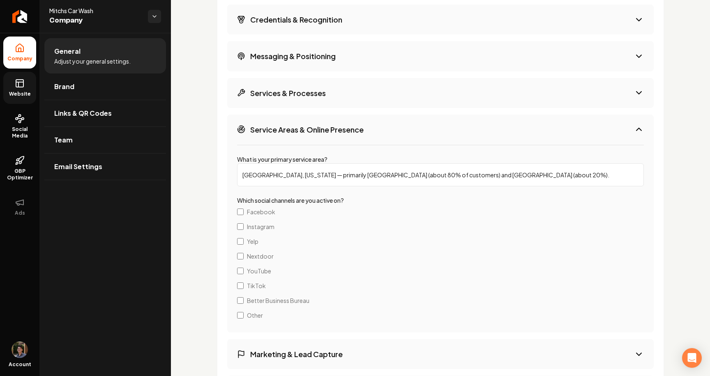
click at [300, 94] on h3 "Services & Processes" at bounding box center [288, 93] width 76 height 10
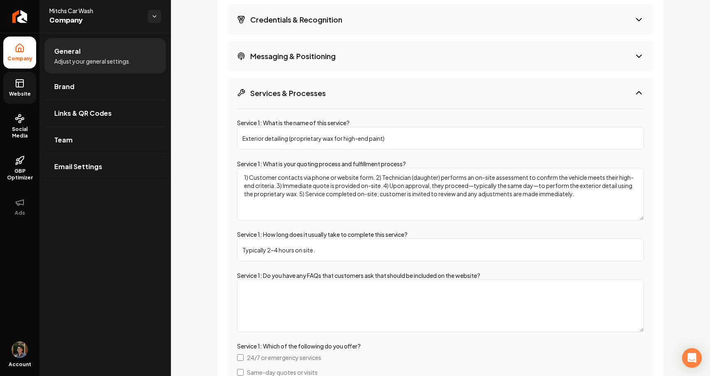
click at [319, 59] on h3 "Messaging & Positioning" at bounding box center [292, 56] width 85 height 10
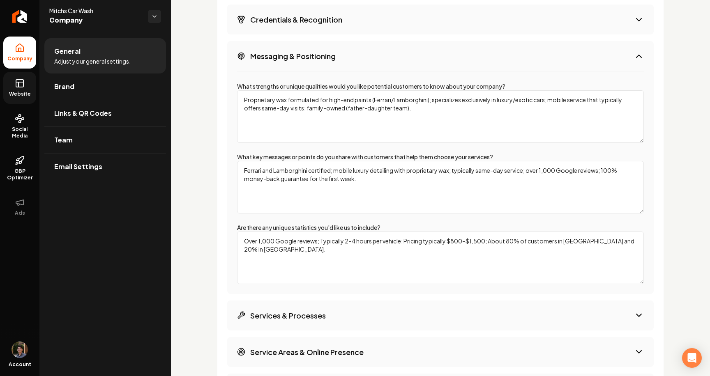
click at [340, 23] on h3 "Credentials & Recognition" at bounding box center [296, 19] width 92 height 10
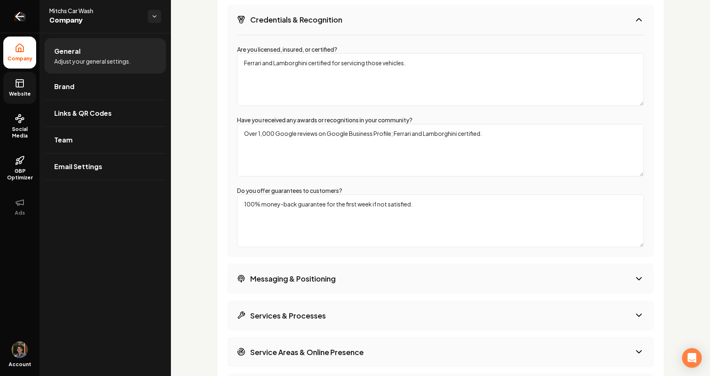
click at [29, 16] on link "Return to dashboard" at bounding box center [19, 16] width 39 height 33
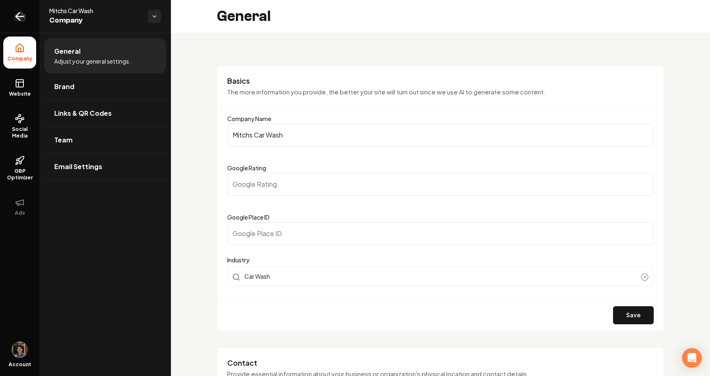
click at [25, 13] on link "Return to dashboard" at bounding box center [19, 16] width 39 height 33
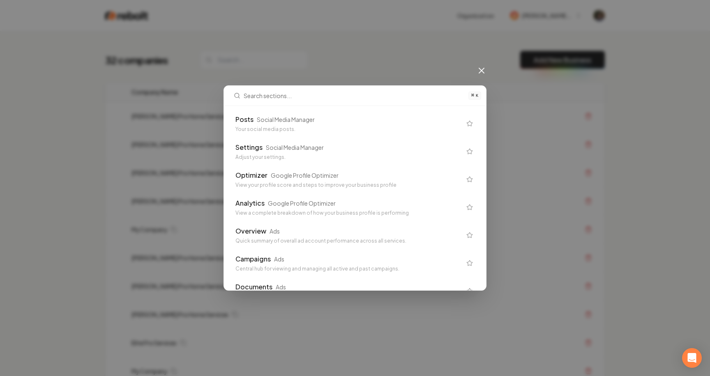
scroll to position [580, 0]
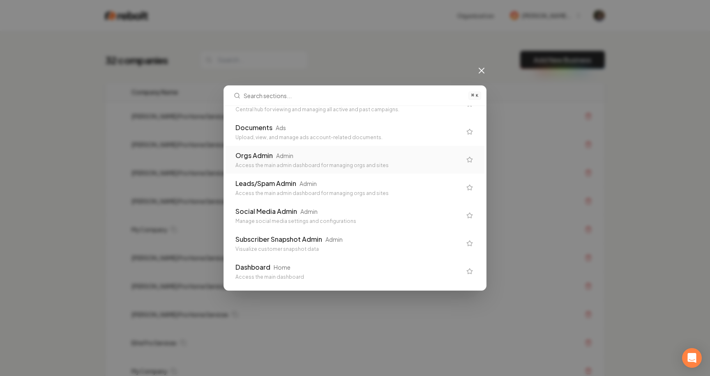
click at [470, 162] on icon "Suggestions" at bounding box center [469, 159] width 5 height 5
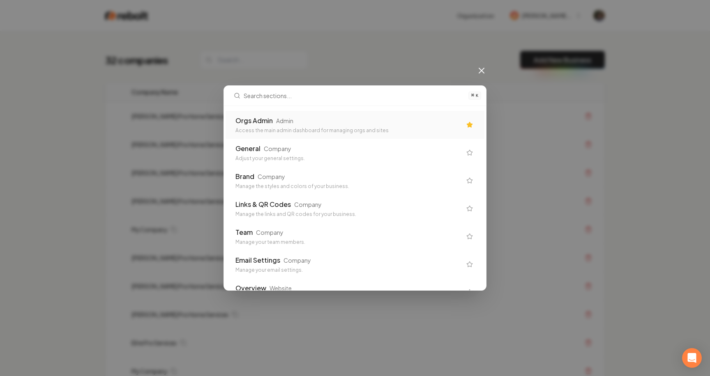
click at [345, 122] on div "Orgs Admin Admin" at bounding box center [348, 121] width 226 height 10
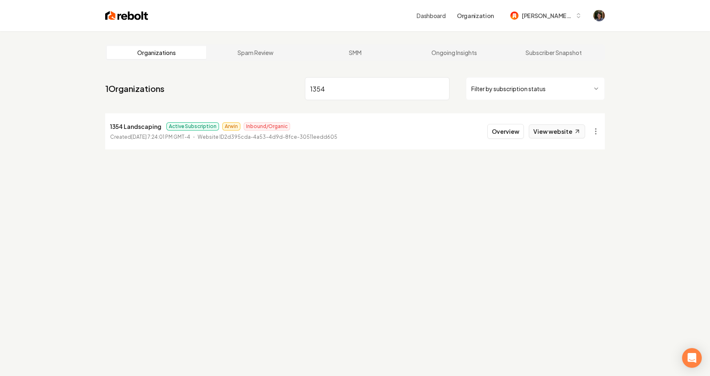
type input "1354"
click at [543, 135] on link "View website" at bounding box center [557, 132] width 56 height 14
click at [129, 12] on img at bounding box center [126, 16] width 43 height 12
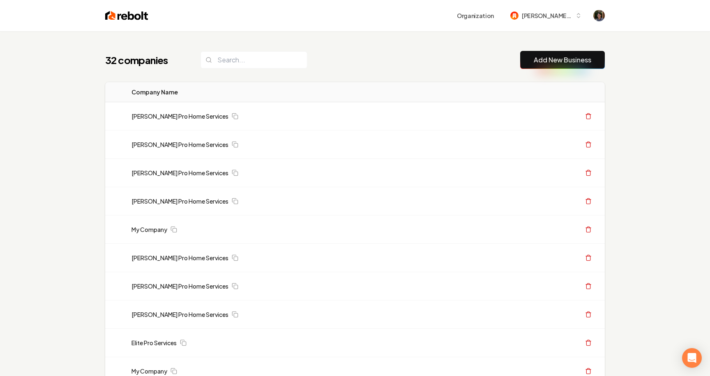
click at [128, 15] on img at bounding box center [126, 16] width 43 height 12
